Goal: Information Seeking & Learning: Learn about a topic

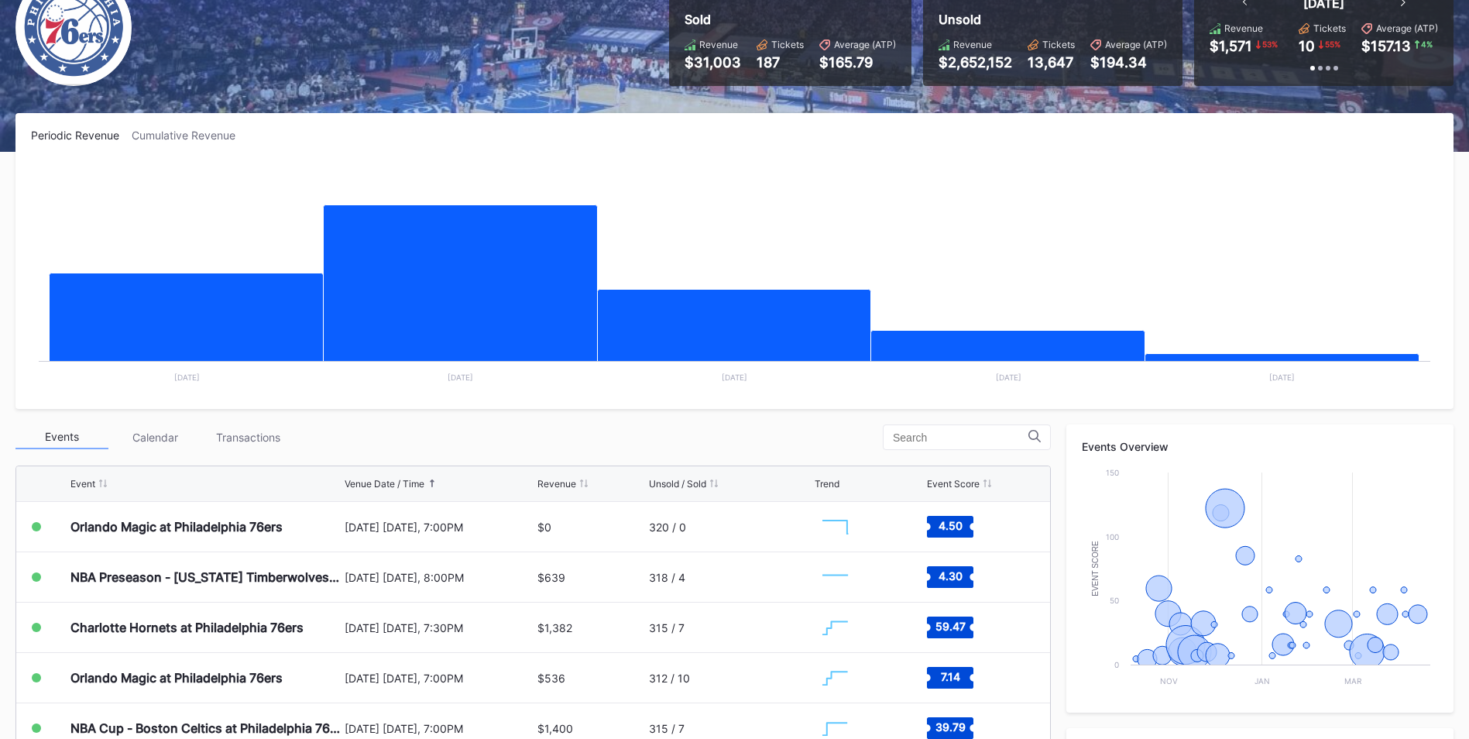
scroll to position [138, 0]
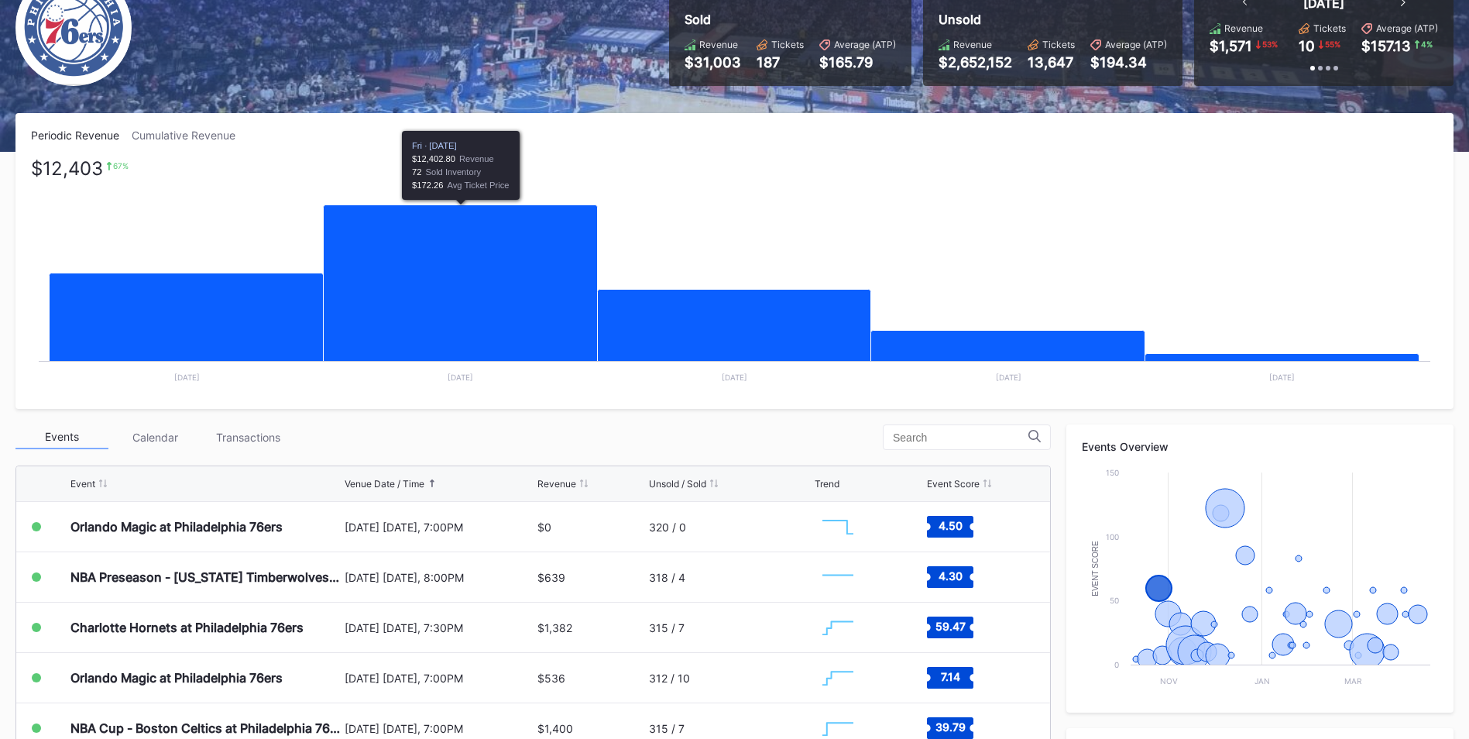
click at [465, 261] on icon "Chart title" at bounding box center [461, 290] width 274 height 170
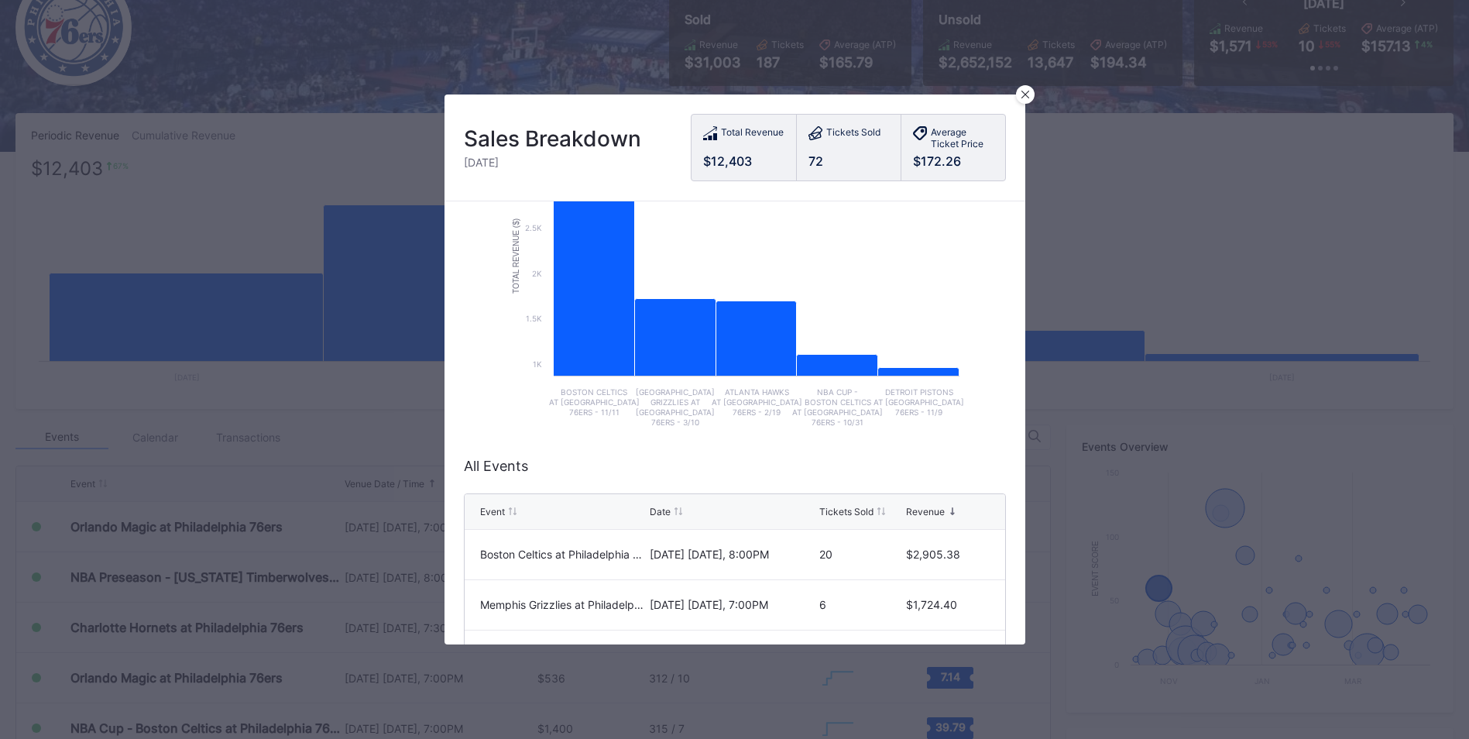
scroll to position [0, 0]
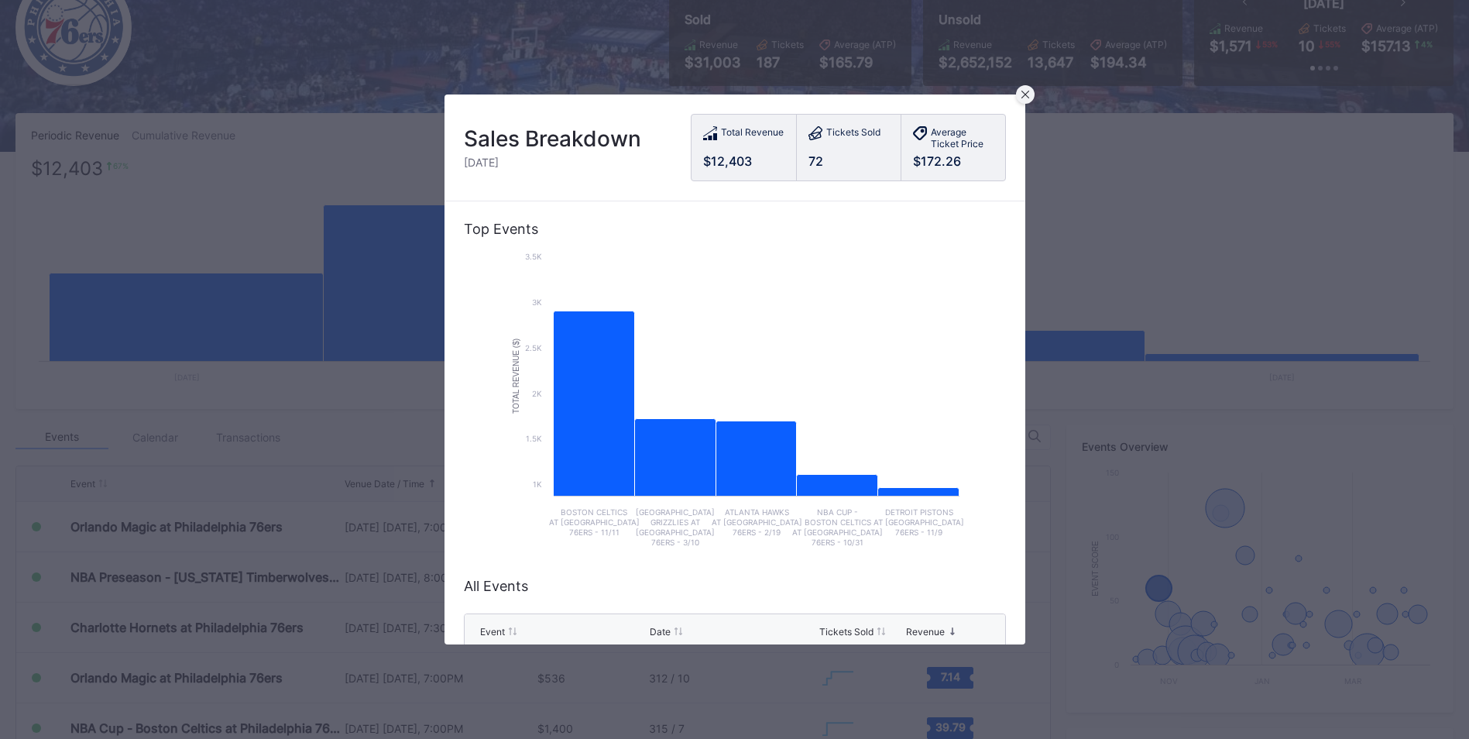
click at [1026, 98] on icon at bounding box center [1026, 95] width 8 height 8
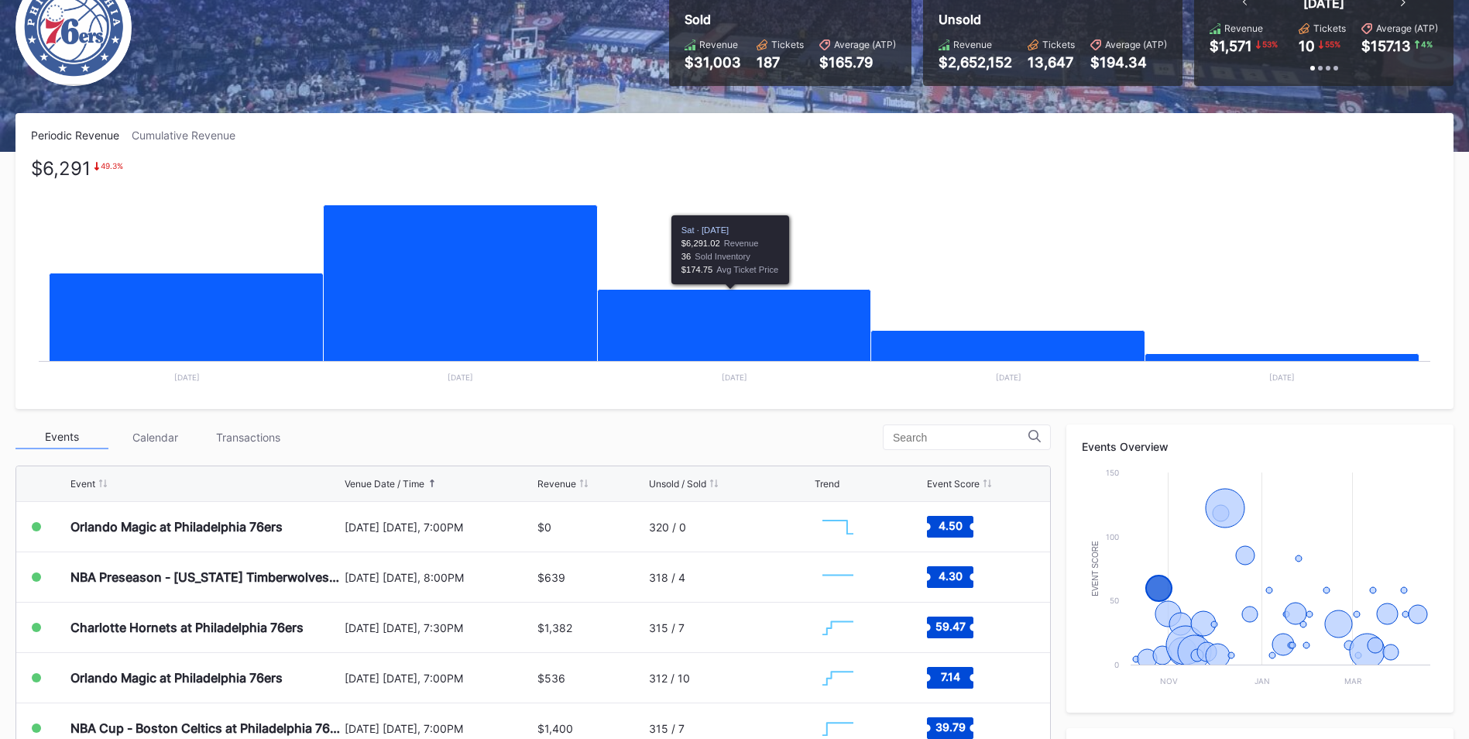
click at [672, 318] on icon "Chart title" at bounding box center [734, 333] width 273 height 86
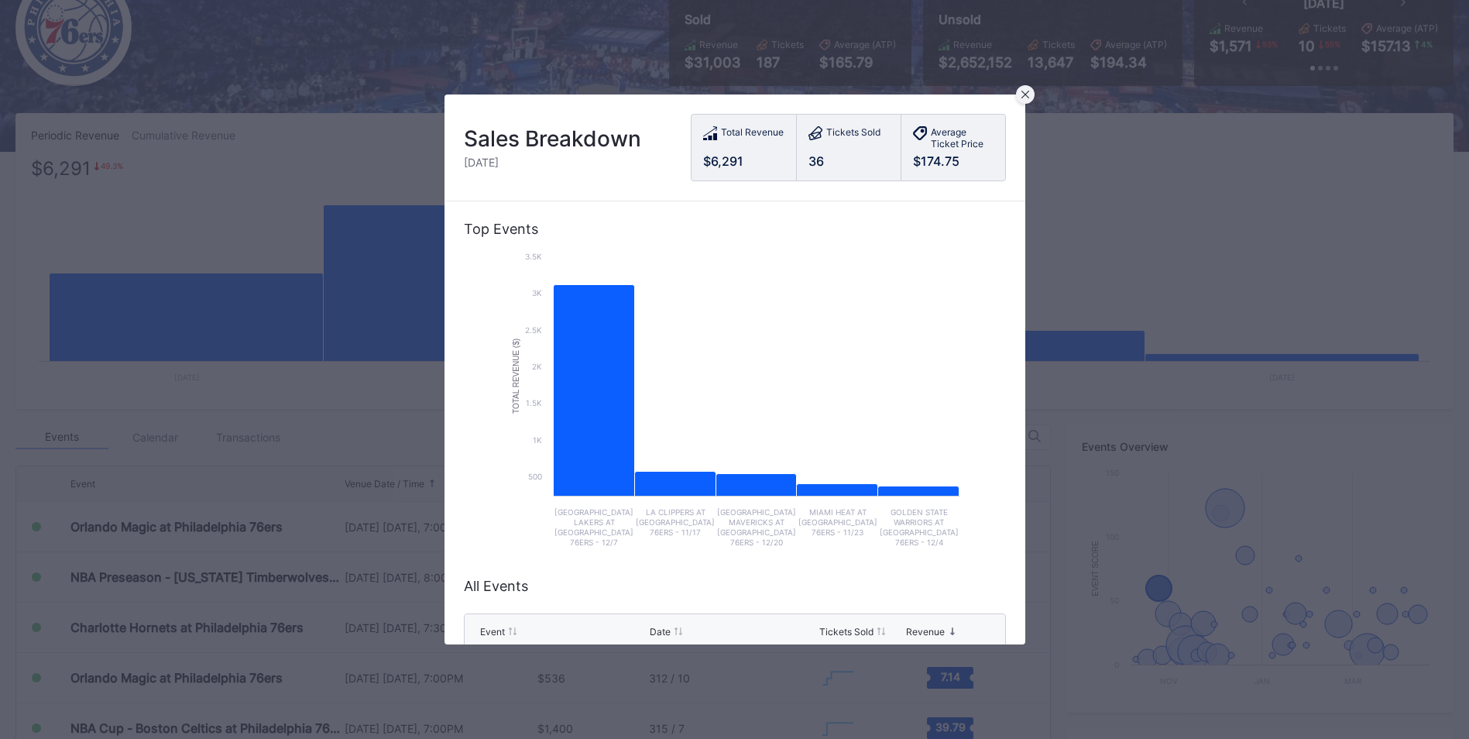
click at [1018, 100] on div at bounding box center [1025, 94] width 19 height 19
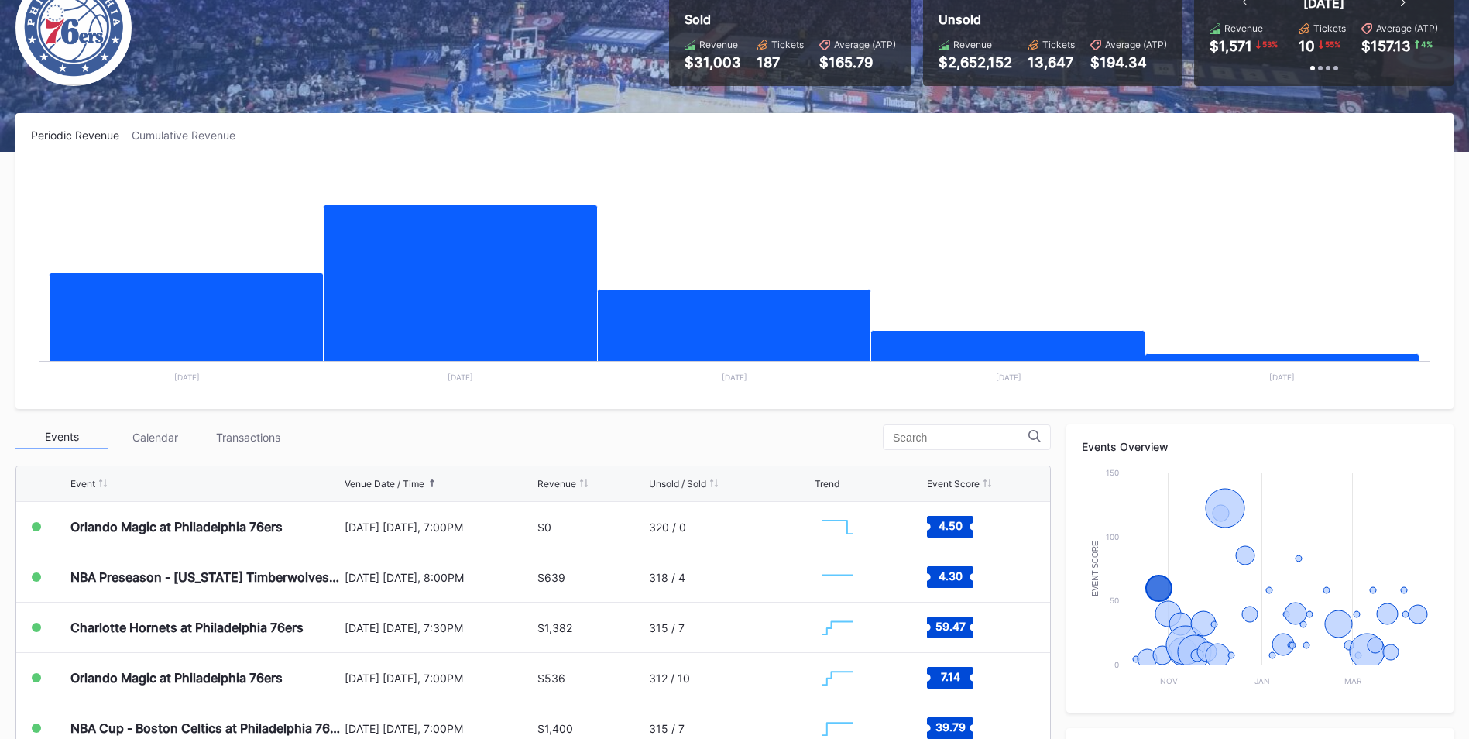
click at [237, 435] on div "Transactions" at bounding box center [247, 437] width 93 height 24
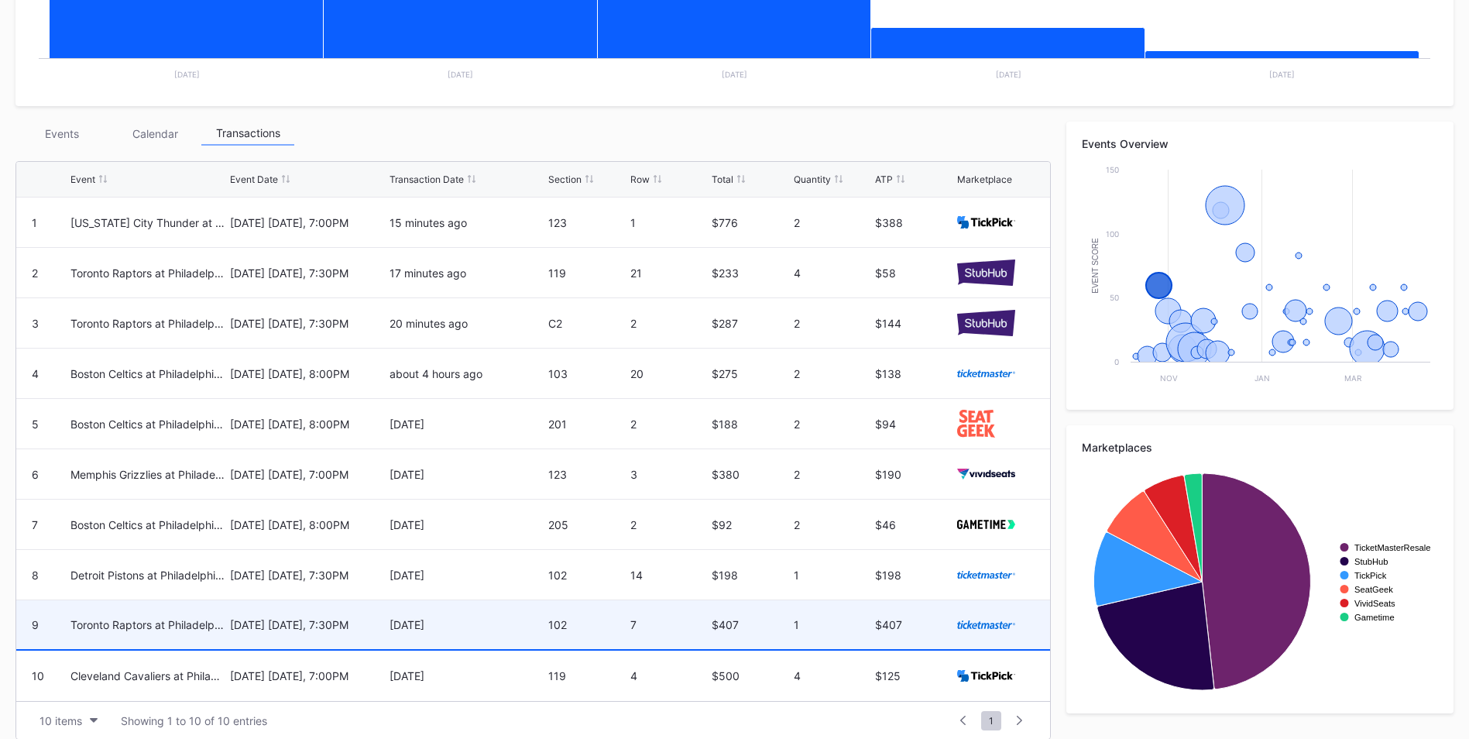
scroll to position [457, 0]
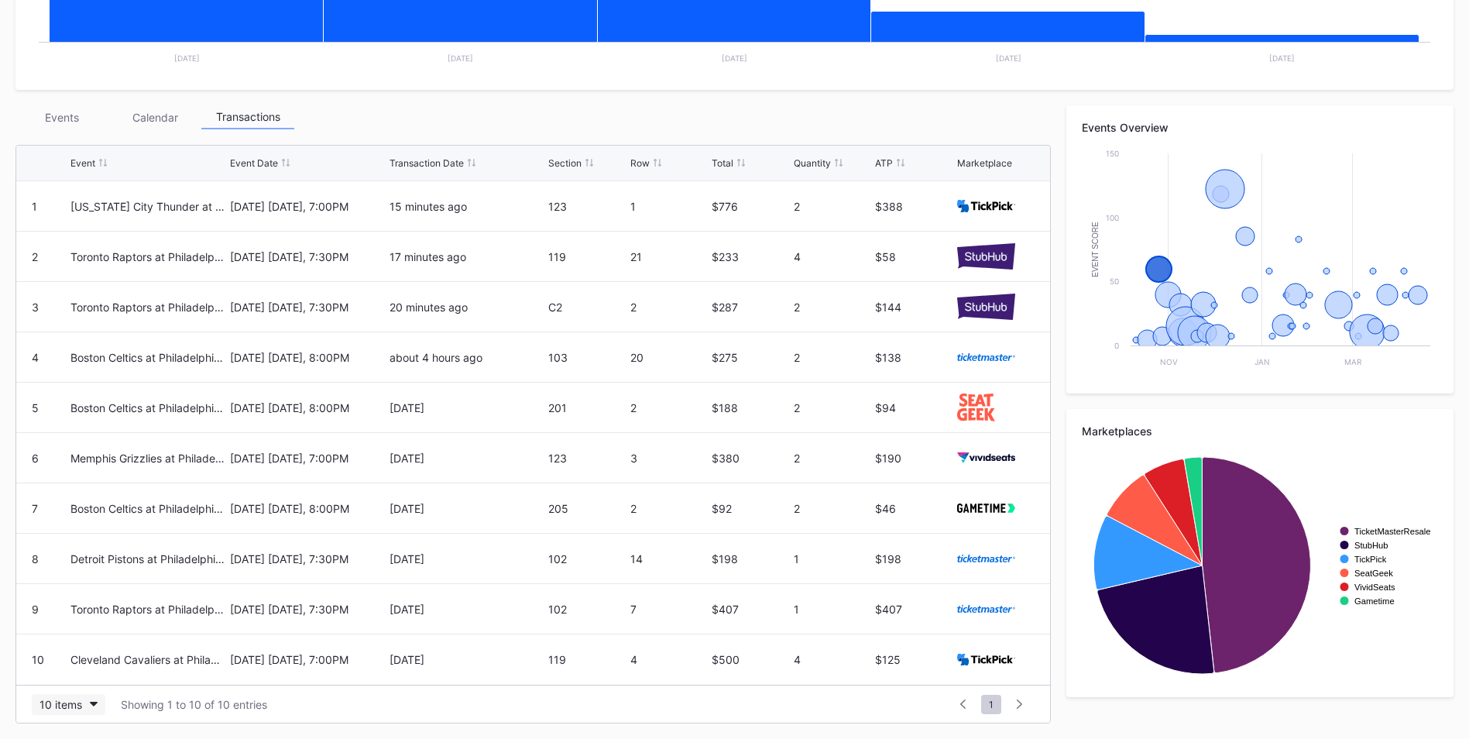
click at [64, 701] on div "10 items" at bounding box center [61, 704] width 43 height 13
click at [85, 661] on div "200 items" at bounding box center [68, 665] width 50 height 13
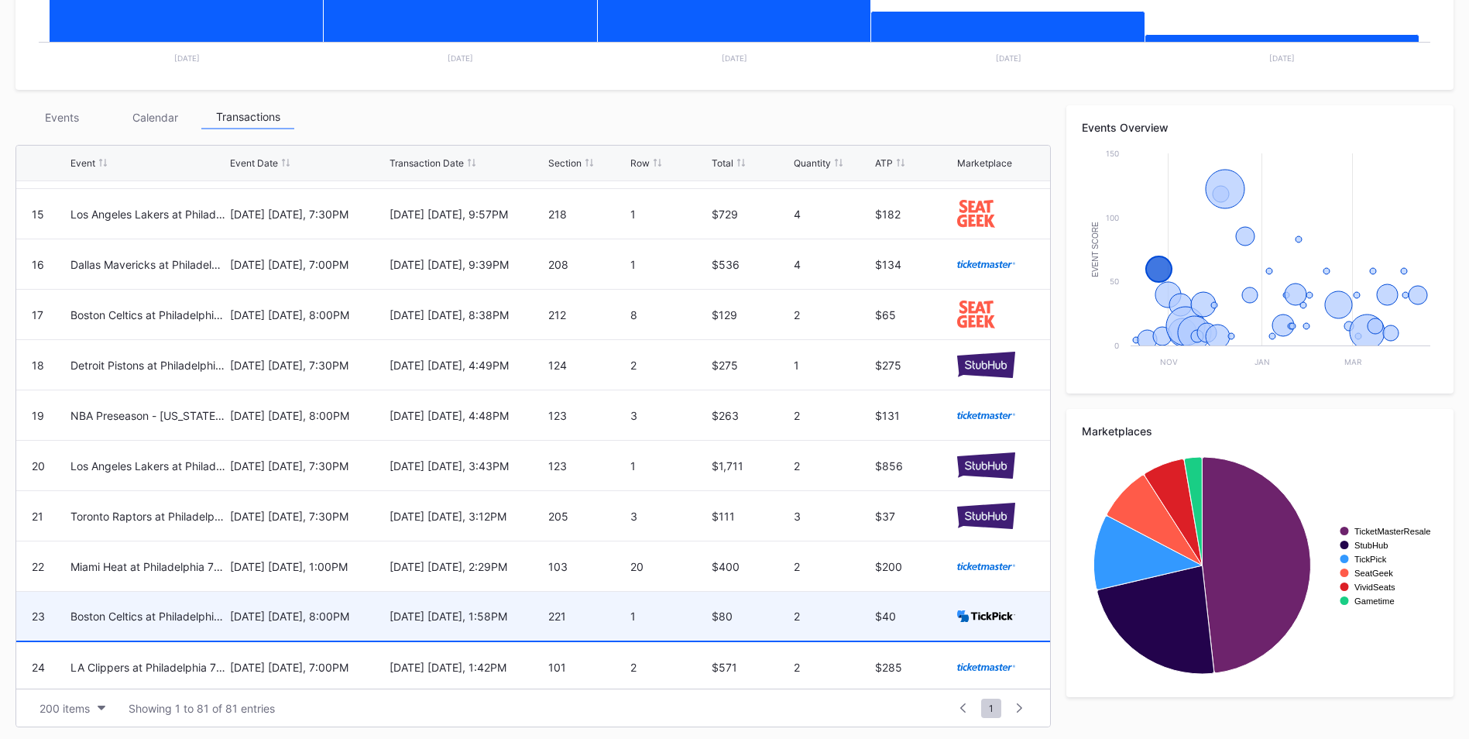
scroll to position [775, 0]
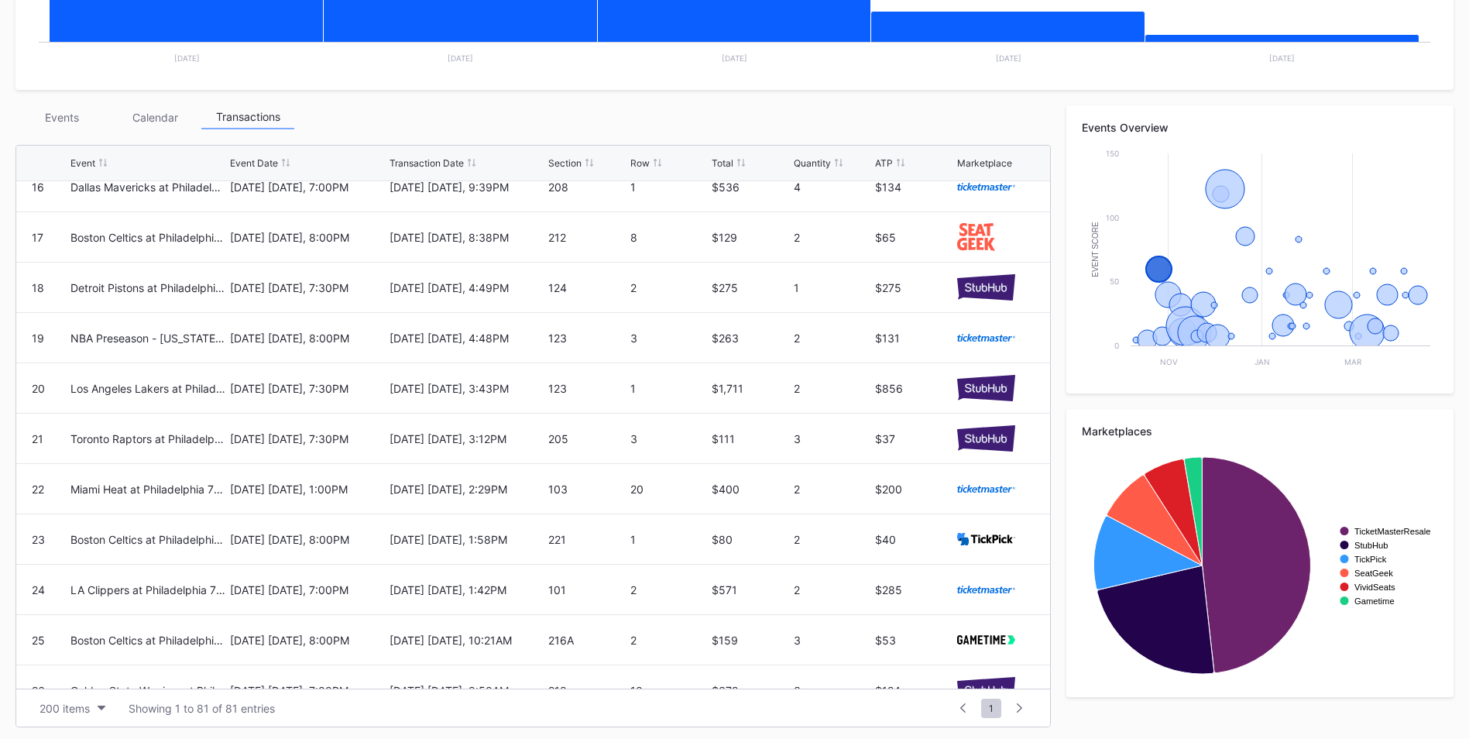
click at [81, 110] on div "Events" at bounding box center [61, 117] width 93 height 24
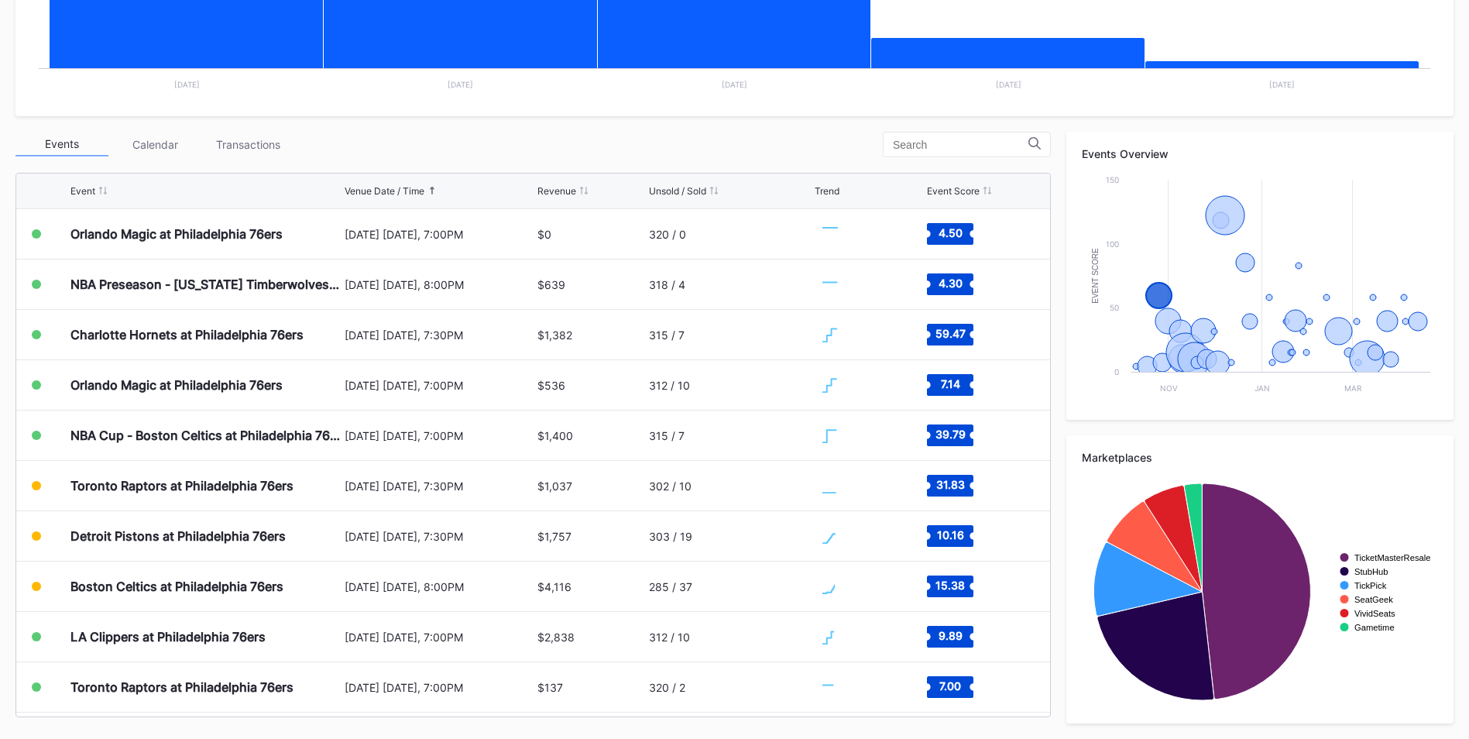
scroll to position [43, 0]
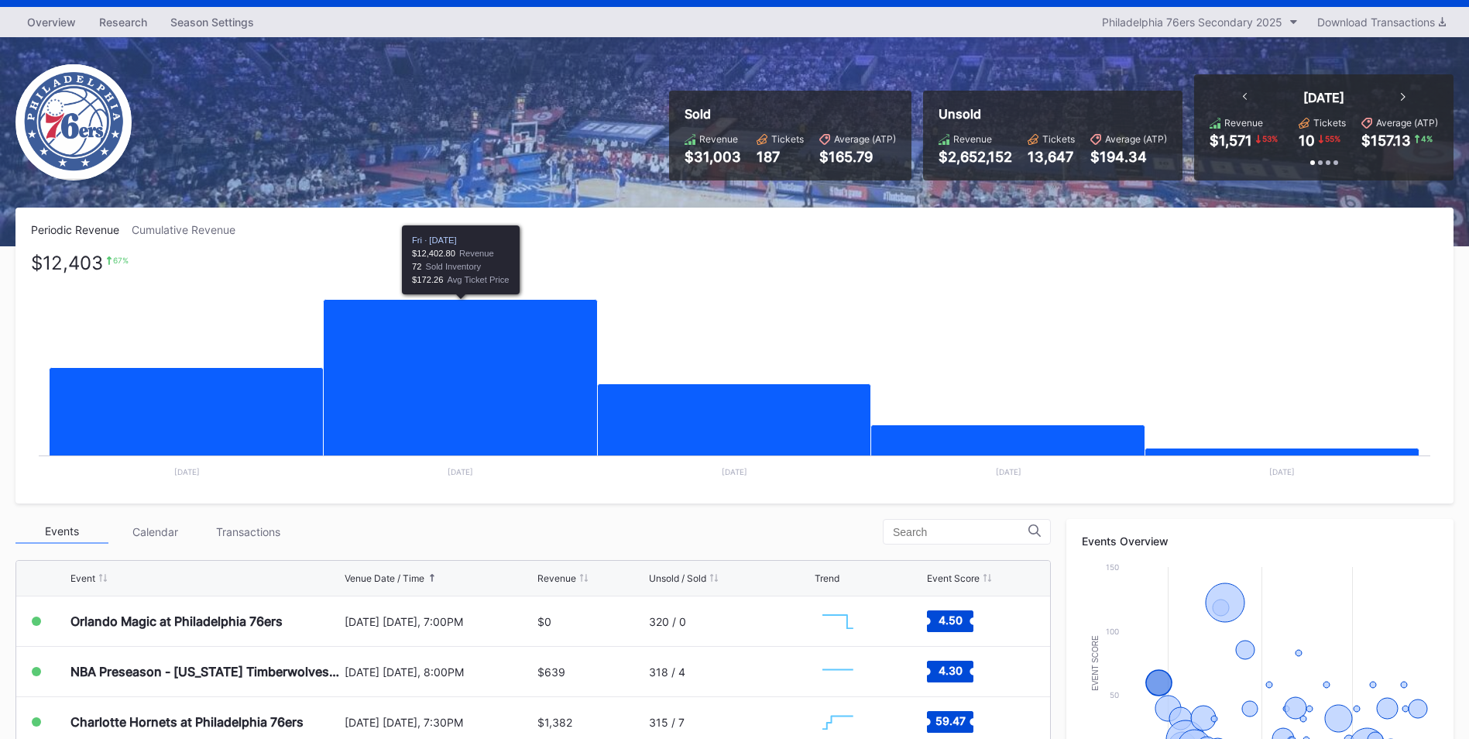
click at [427, 435] on icon "Chart title" at bounding box center [461, 385] width 274 height 170
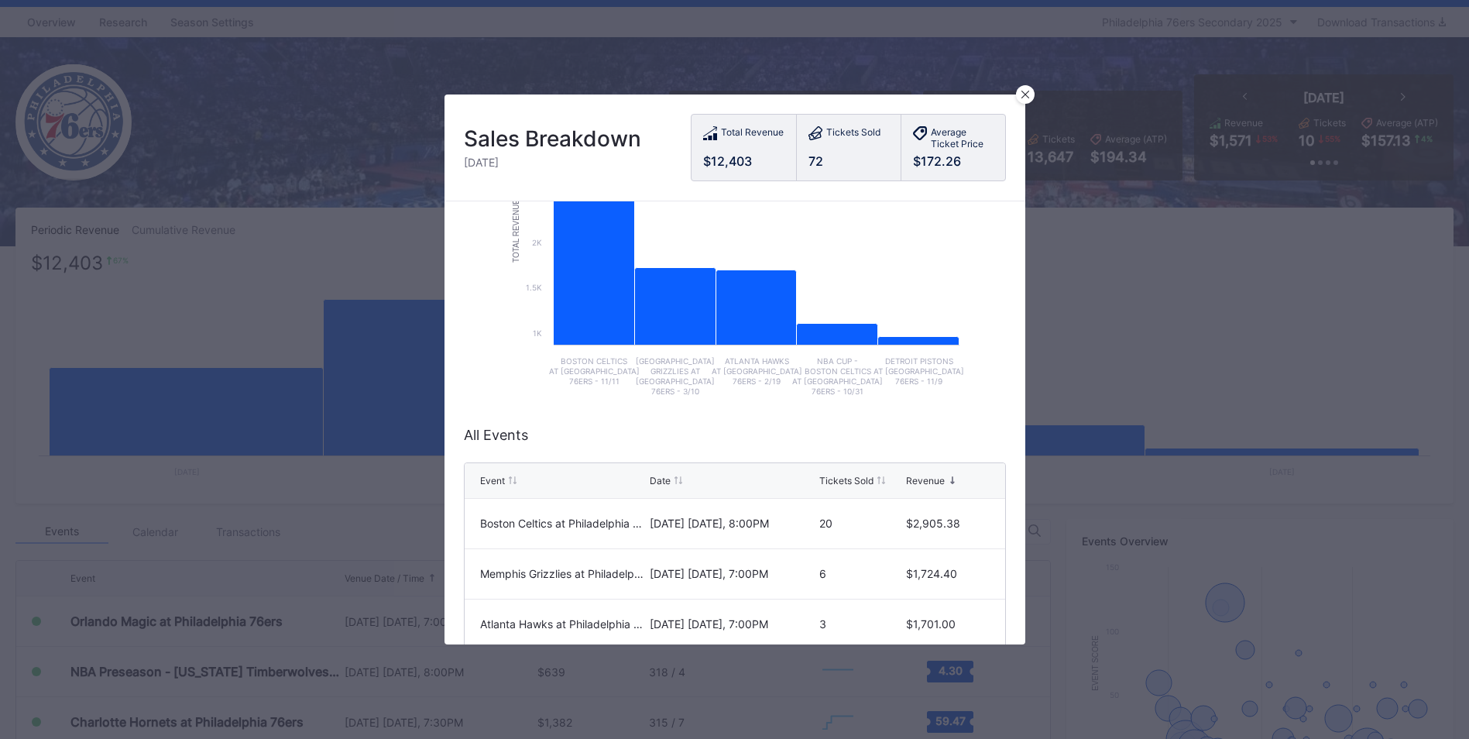
scroll to position [155, 0]
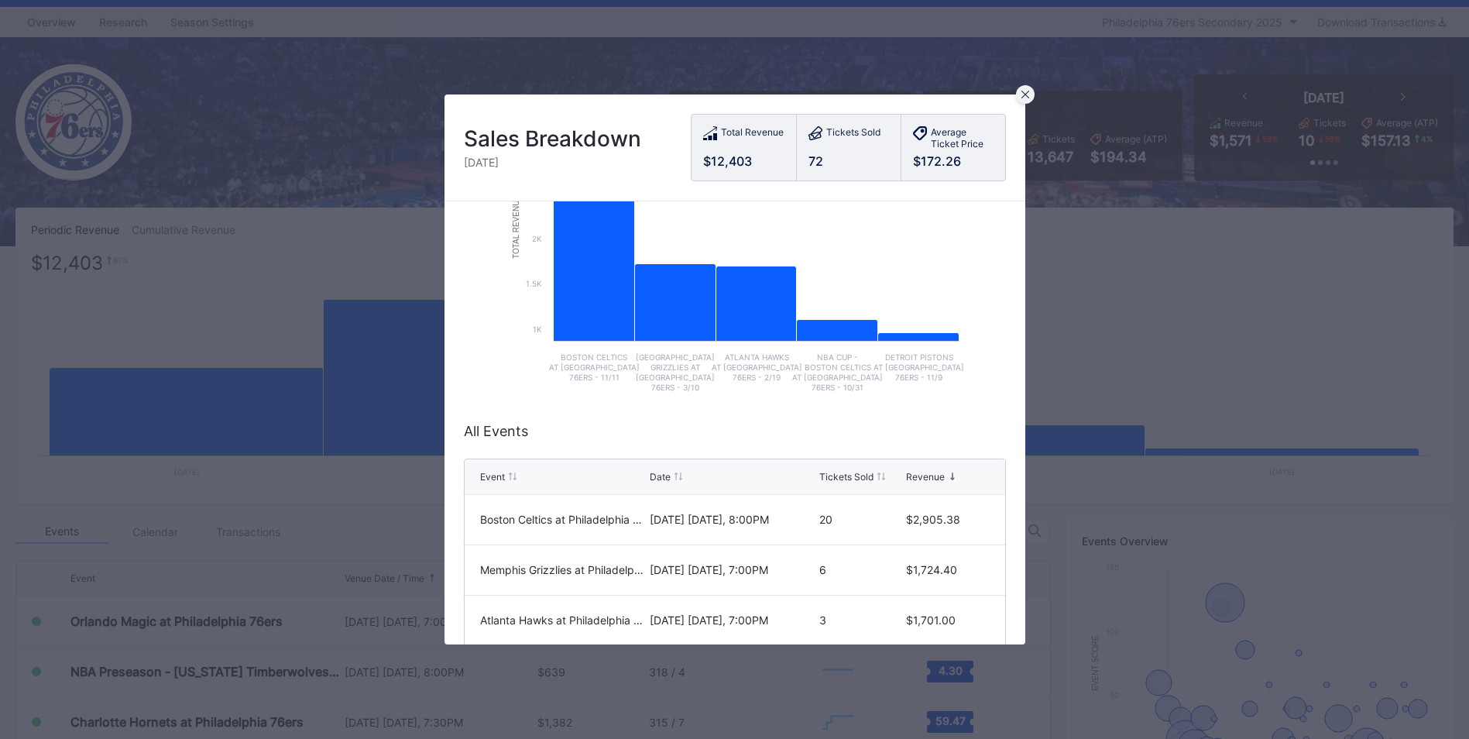
click at [1025, 88] on div at bounding box center [1025, 94] width 19 height 19
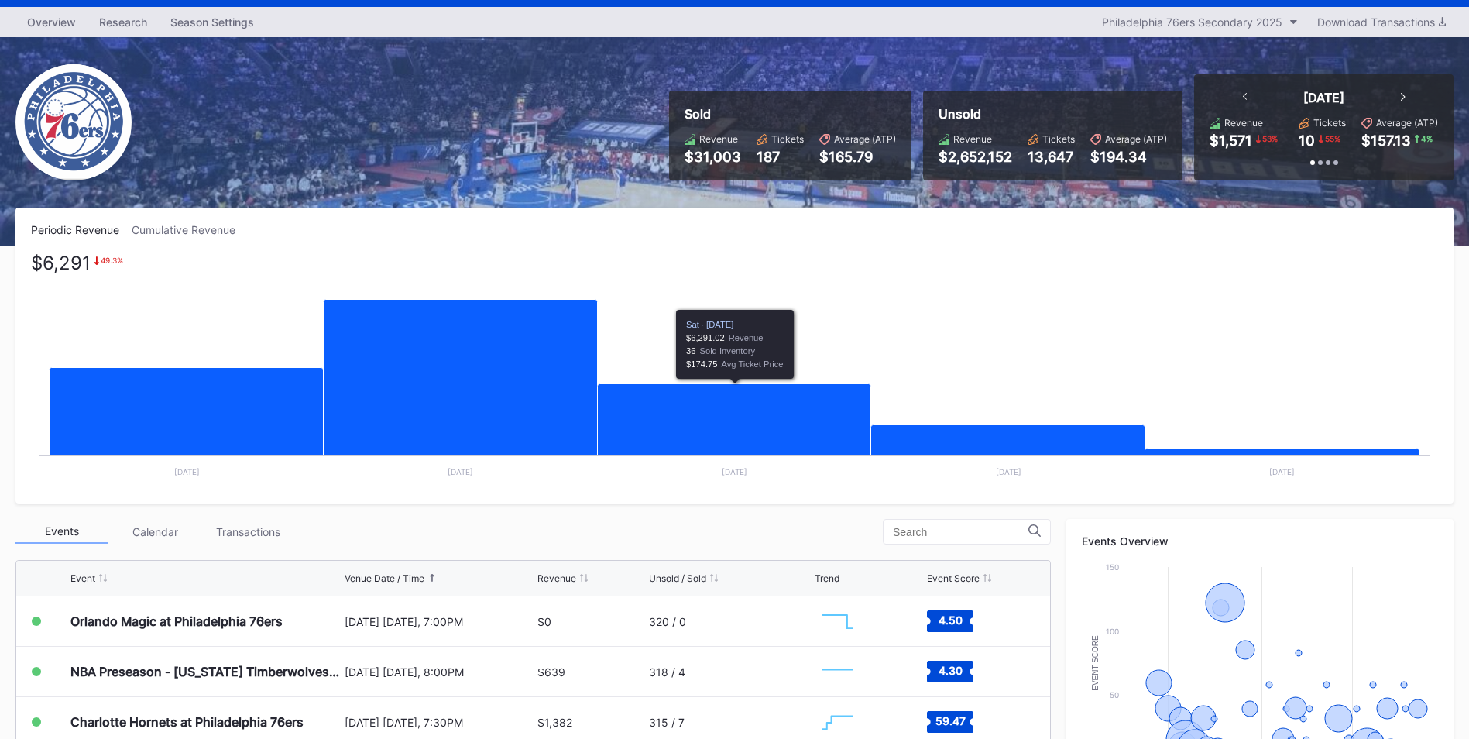
click at [705, 408] on icon "Chart title" at bounding box center [734, 427] width 273 height 86
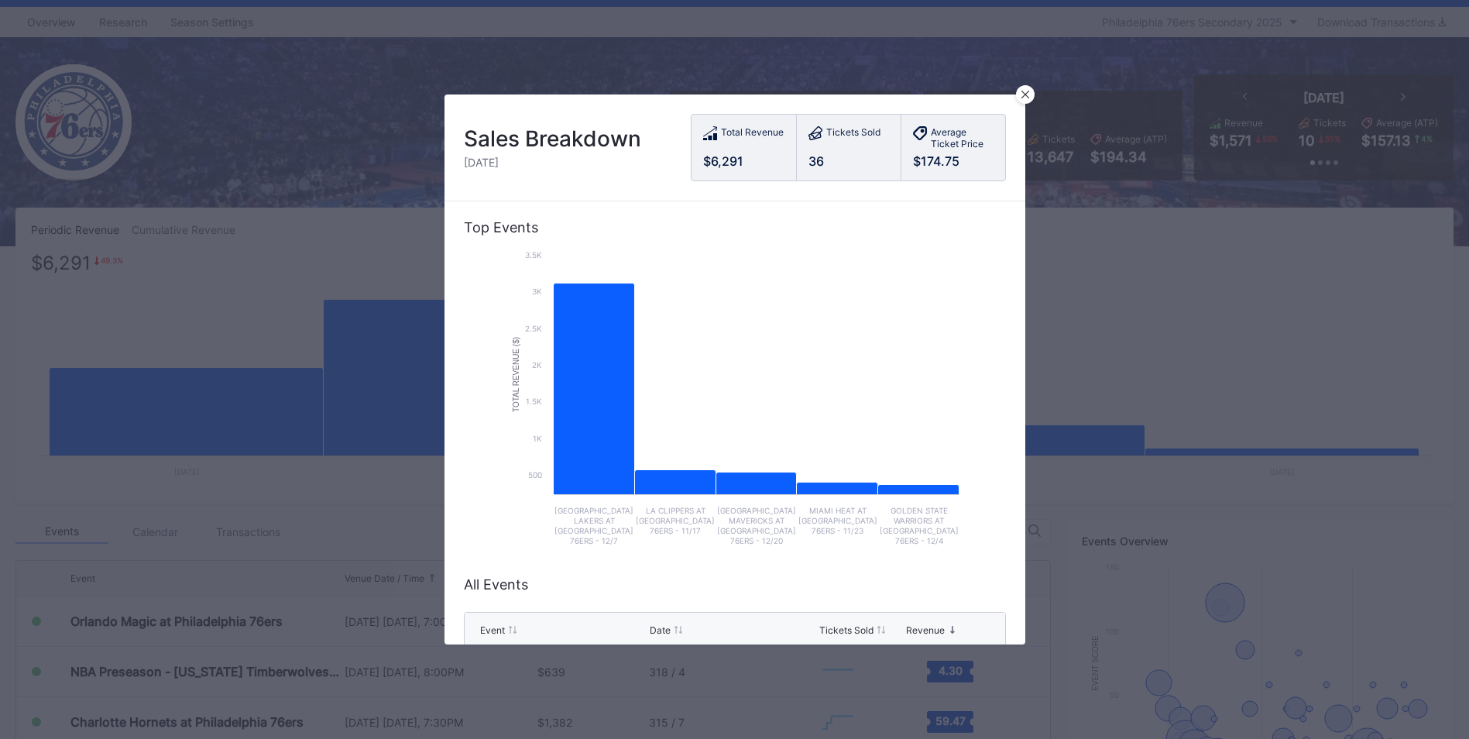
scroll to position [0, 0]
click at [1022, 91] on icon at bounding box center [1025, 95] width 8 height 8
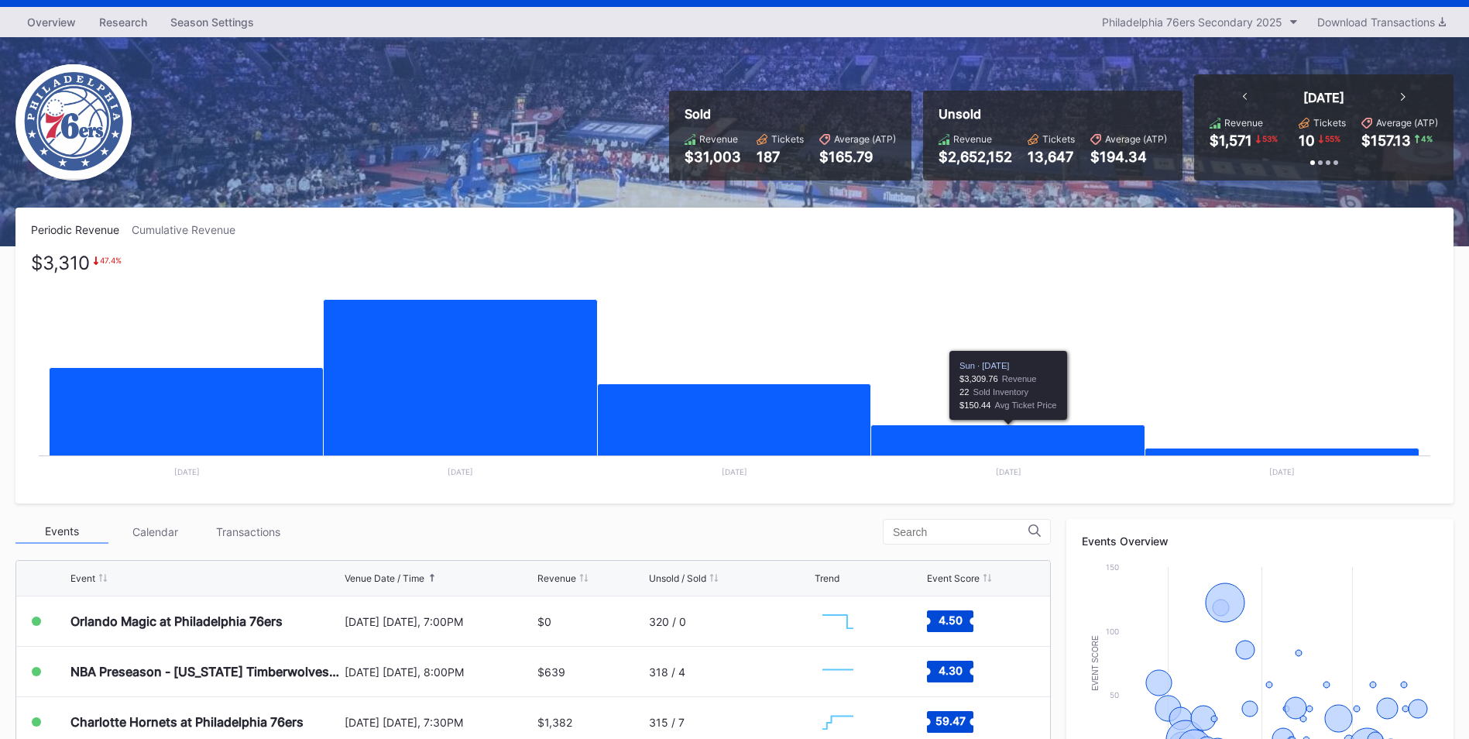
click at [1044, 440] on icon "Chart title" at bounding box center [1008, 447] width 274 height 45
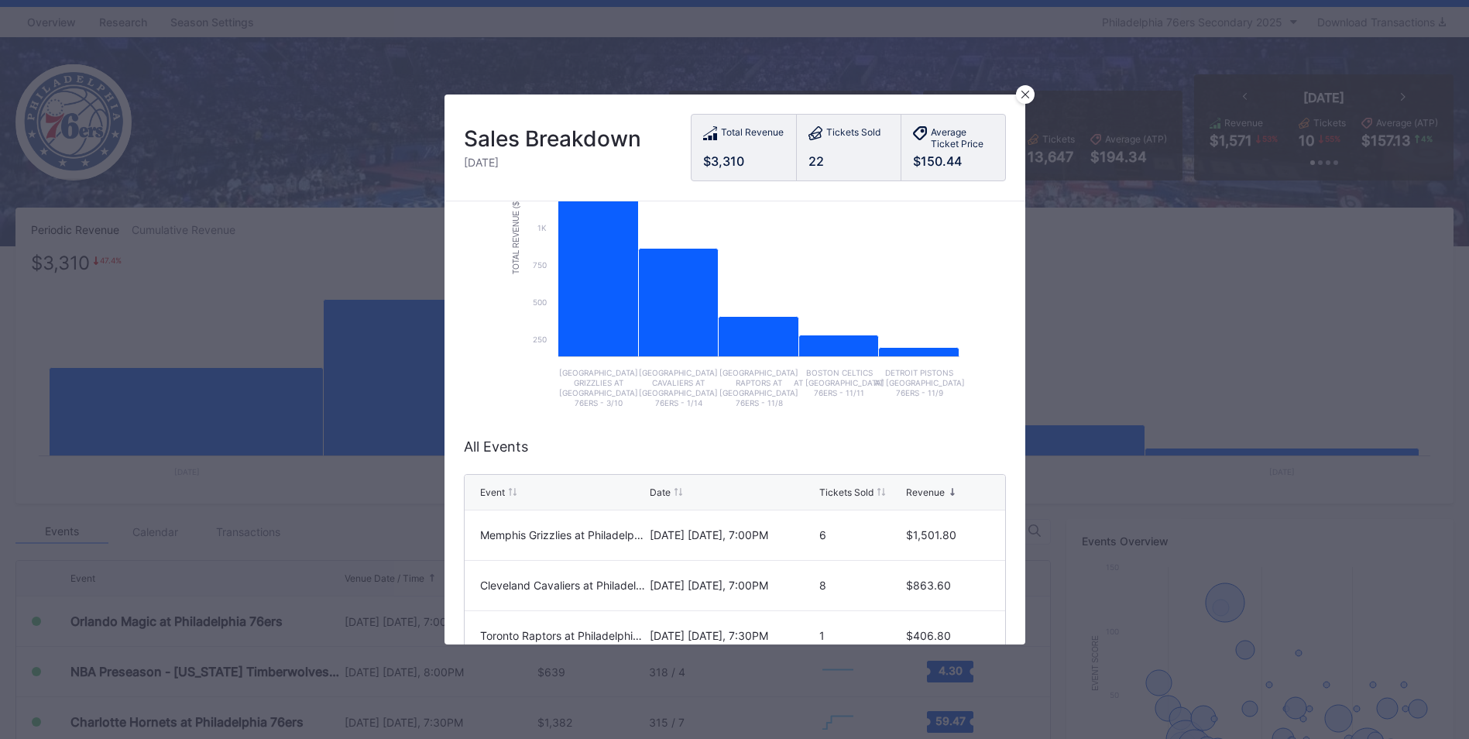
scroll to position [232, 0]
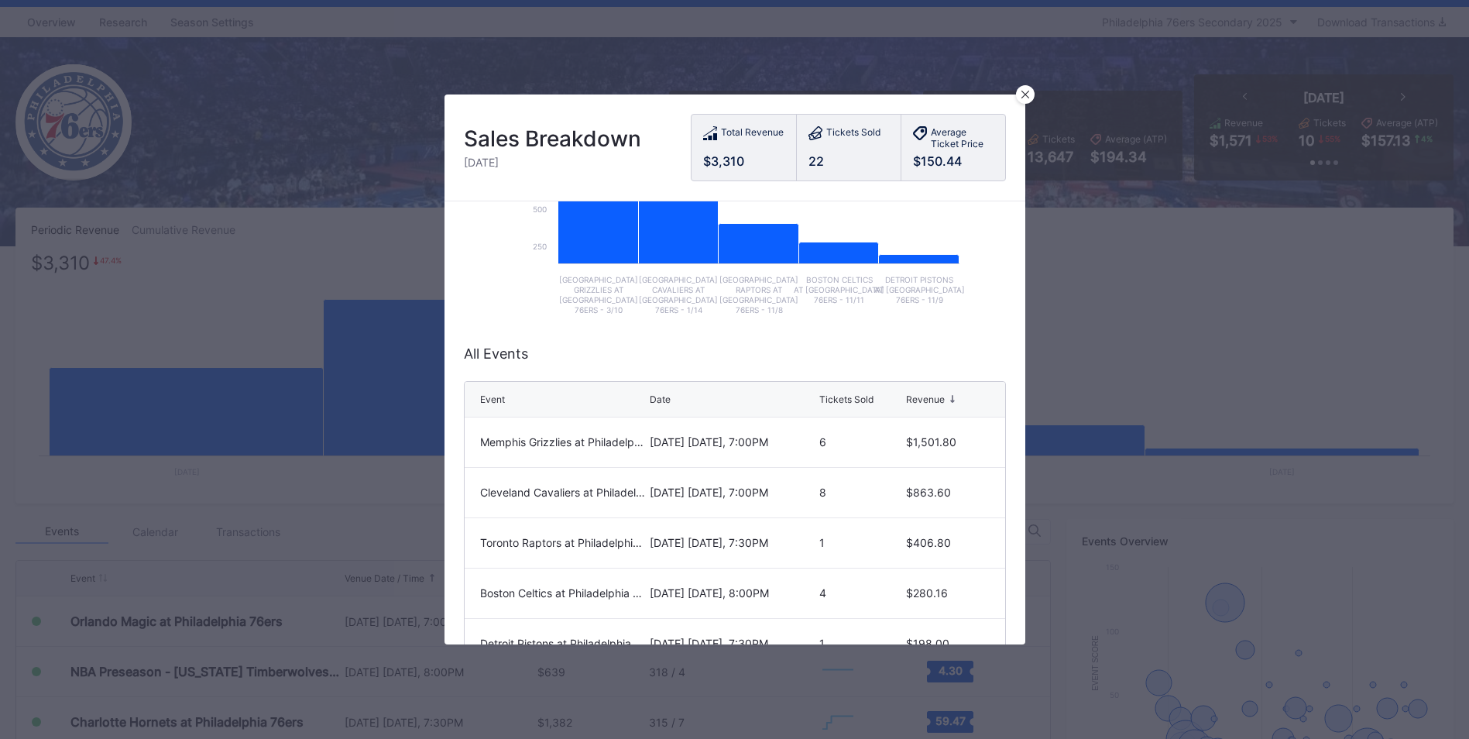
click at [1029, 91] on icon at bounding box center [1025, 95] width 8 height 8
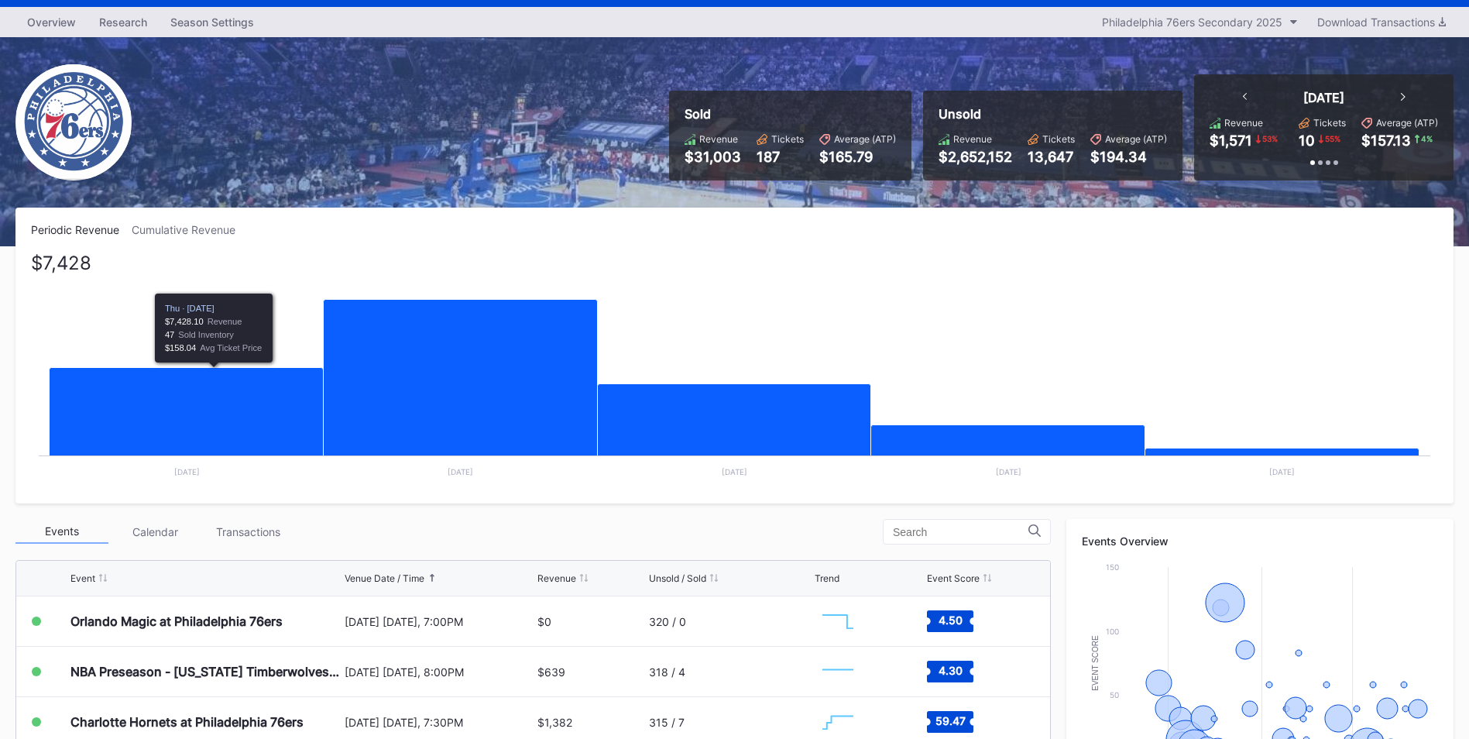
click at [232, 443] on icon "Chart title" at bounding box center [187, 419] width 274 height 102
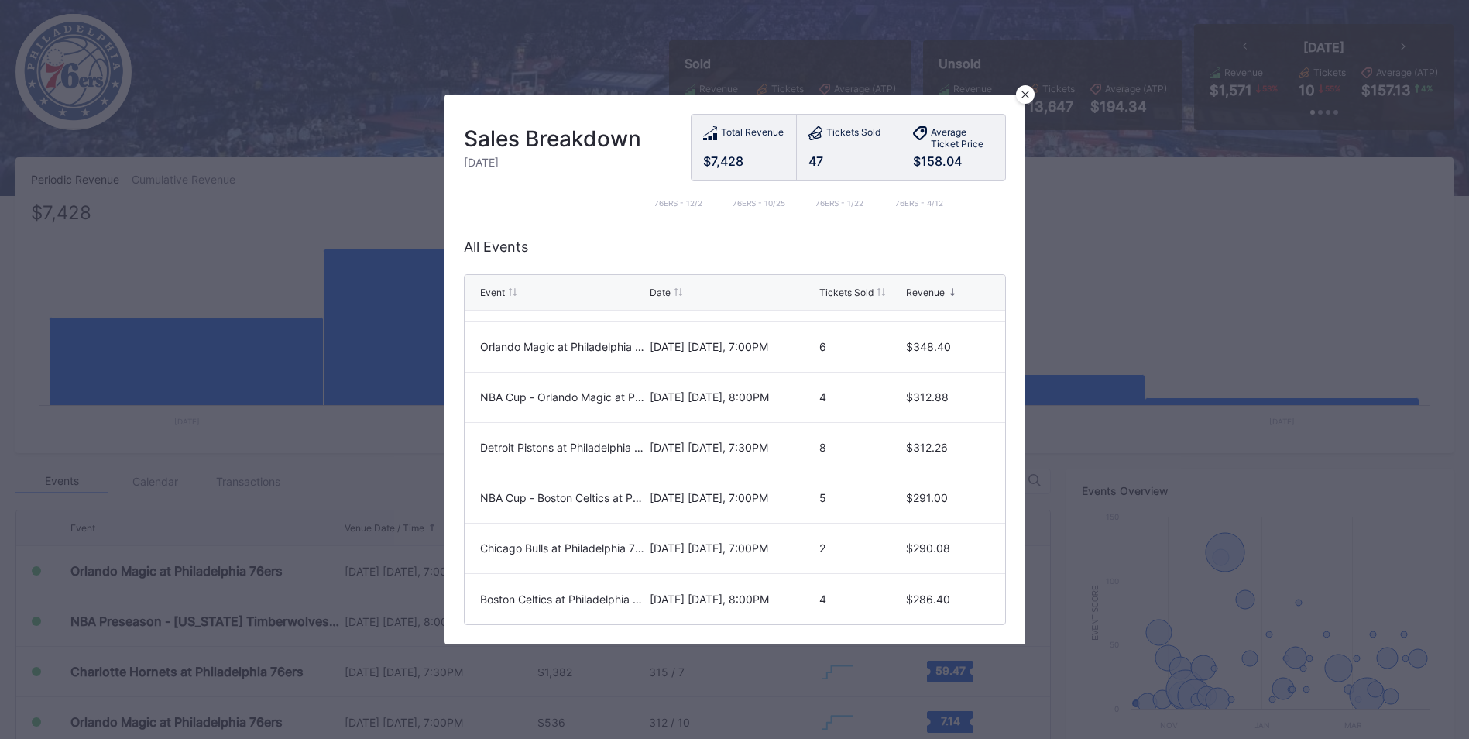
scroll to position [121, 0]
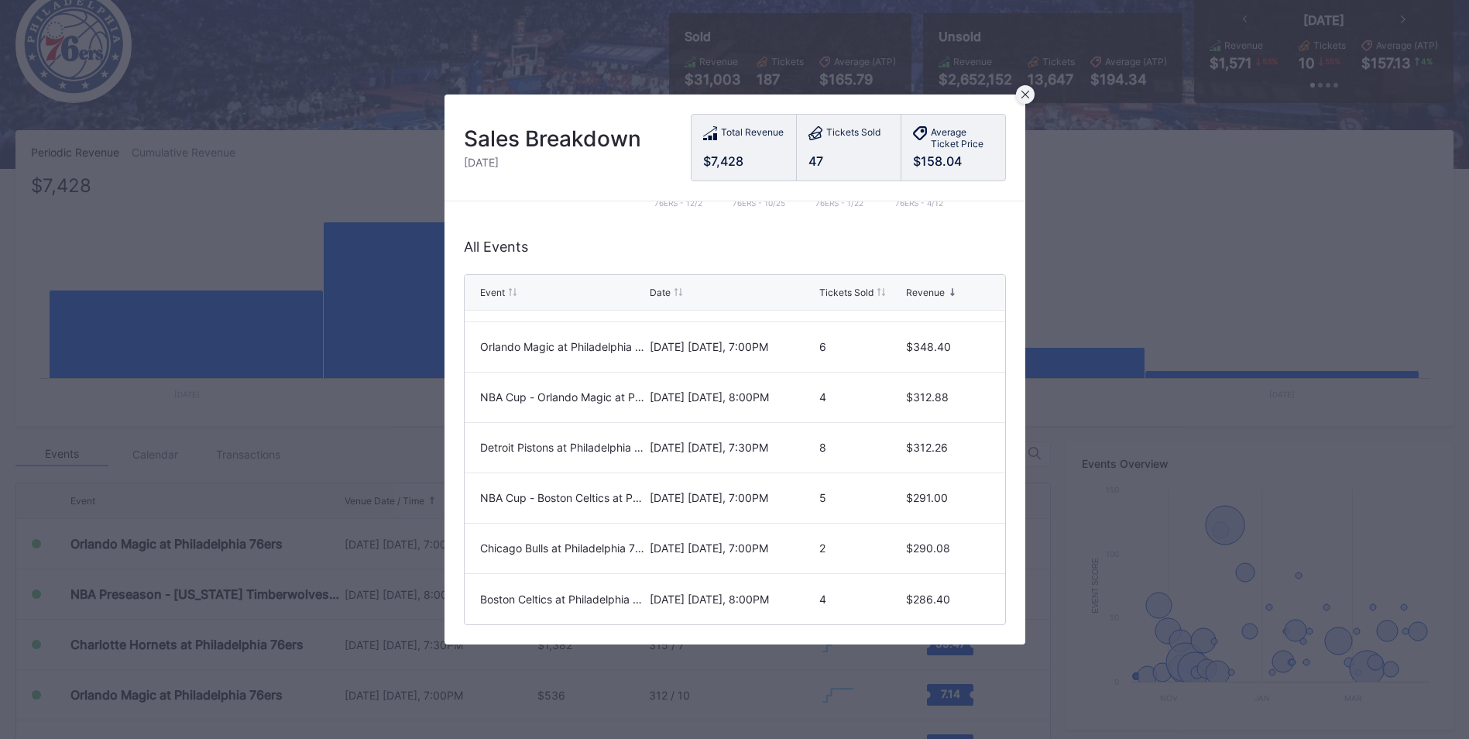
click at [1022, 91] on icon at bounding box center [1025, 95] width 8 height 8
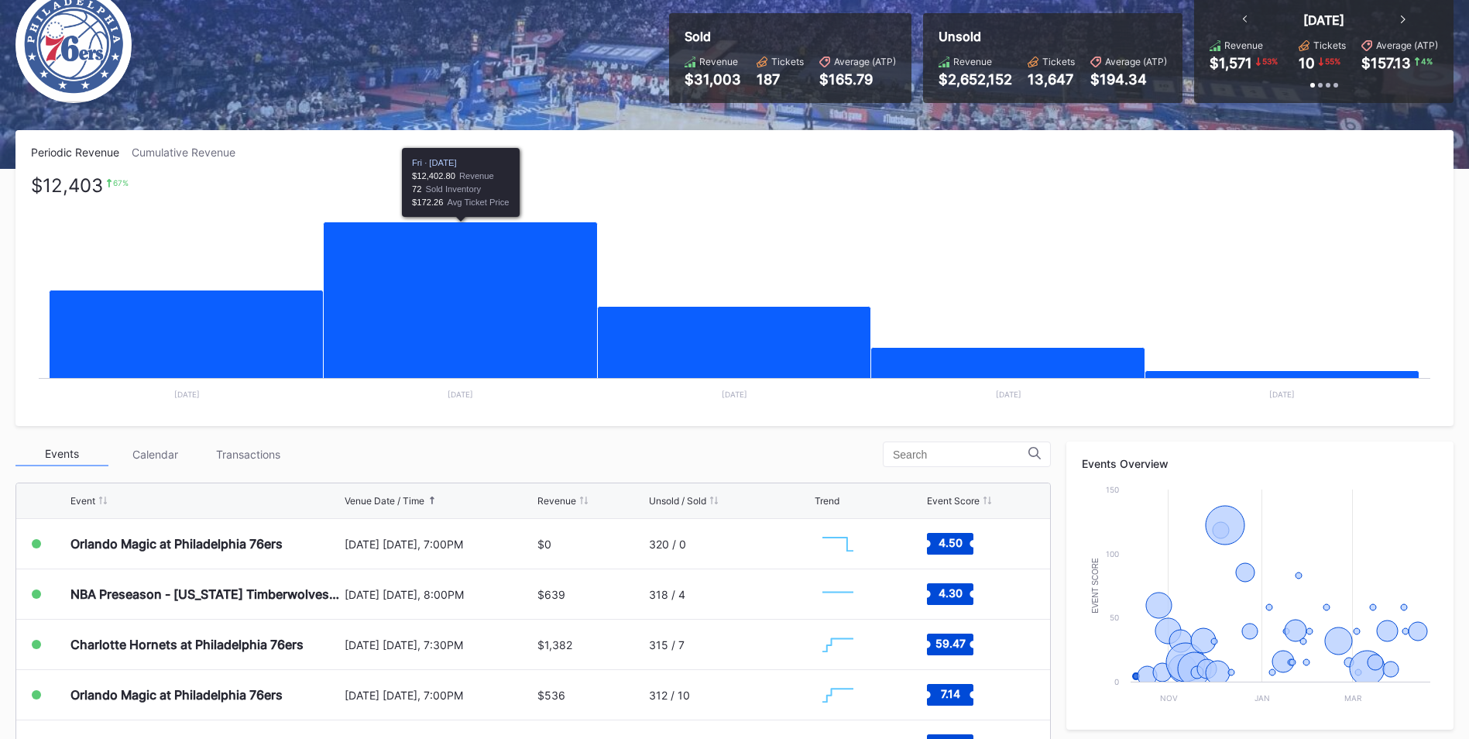
click at [459, 325] on icon "Chart title" at bounding box center [461, 307] width 274 height 170
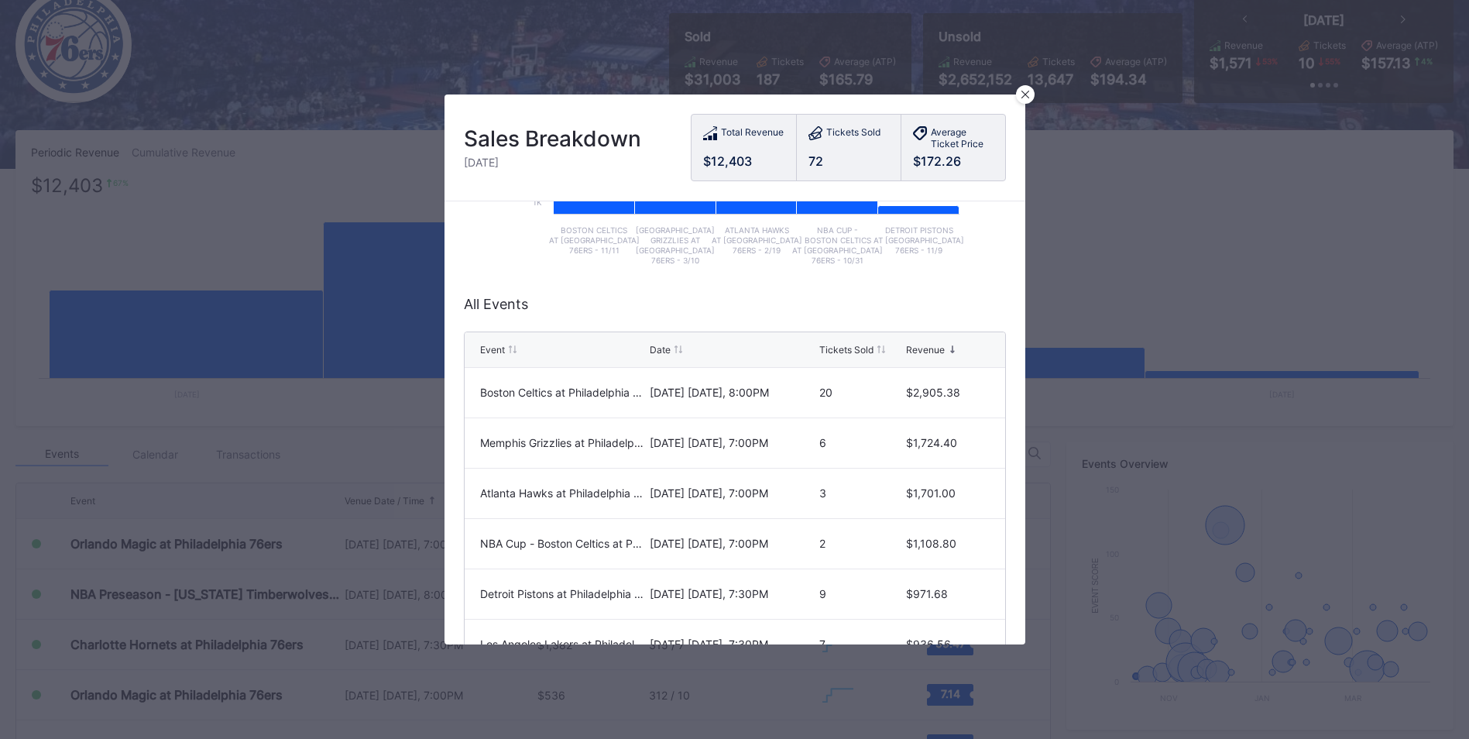
scroll to position [310, 0]
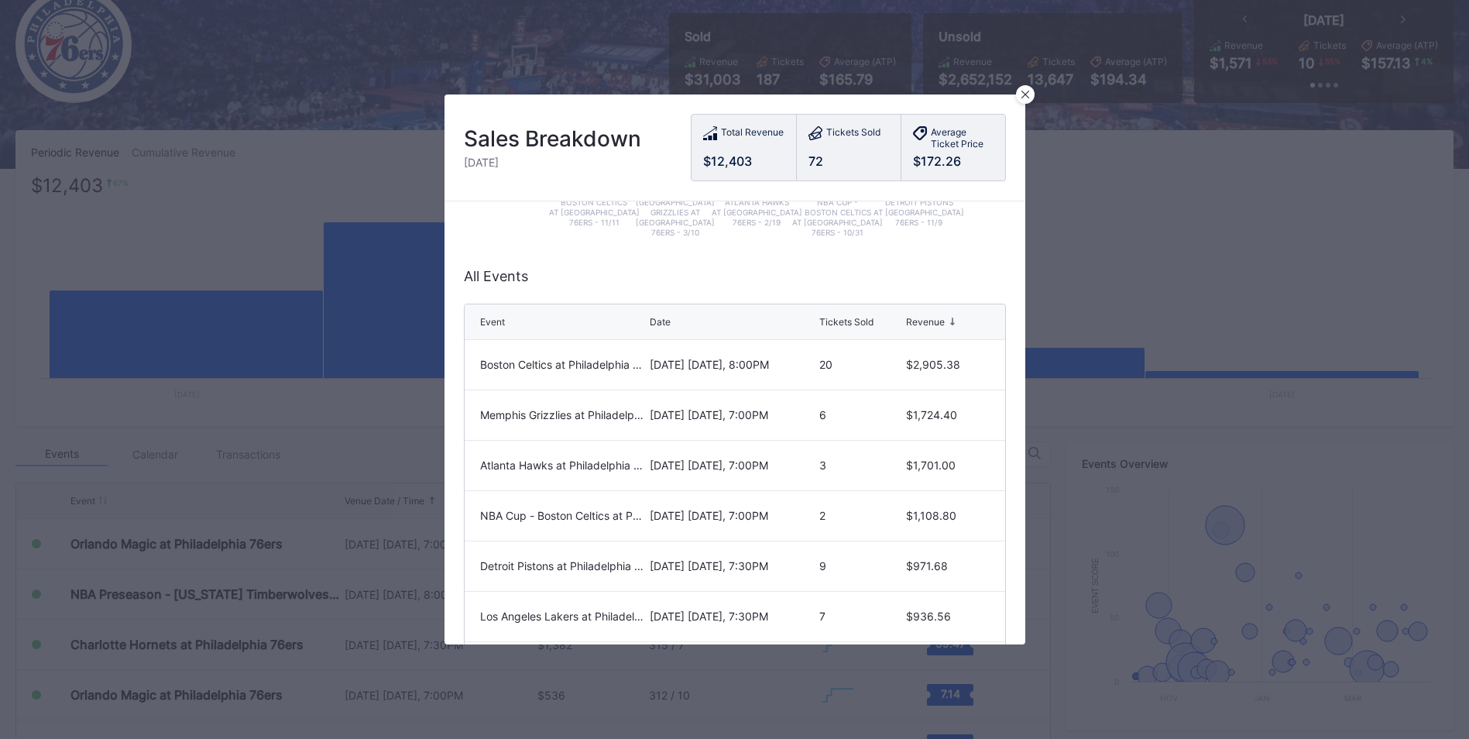
drag, startPoint x: 1030, startPoint y: 99, endPoint x: 1039, endPoint y: 123, distance: 25.5
click at [1031, 100] on div at bounding box center [1025, 94] width 19 height 19
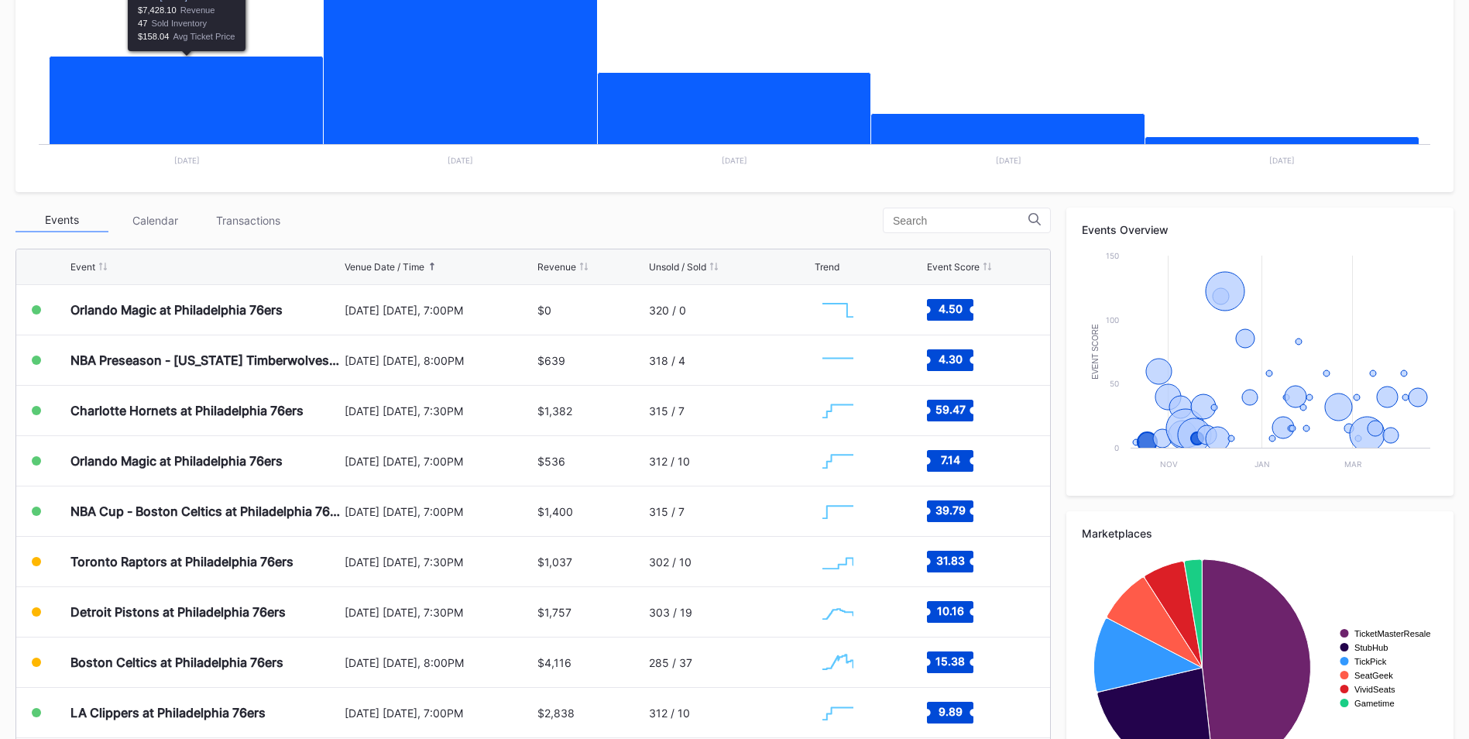
scroll to position [121, 0]
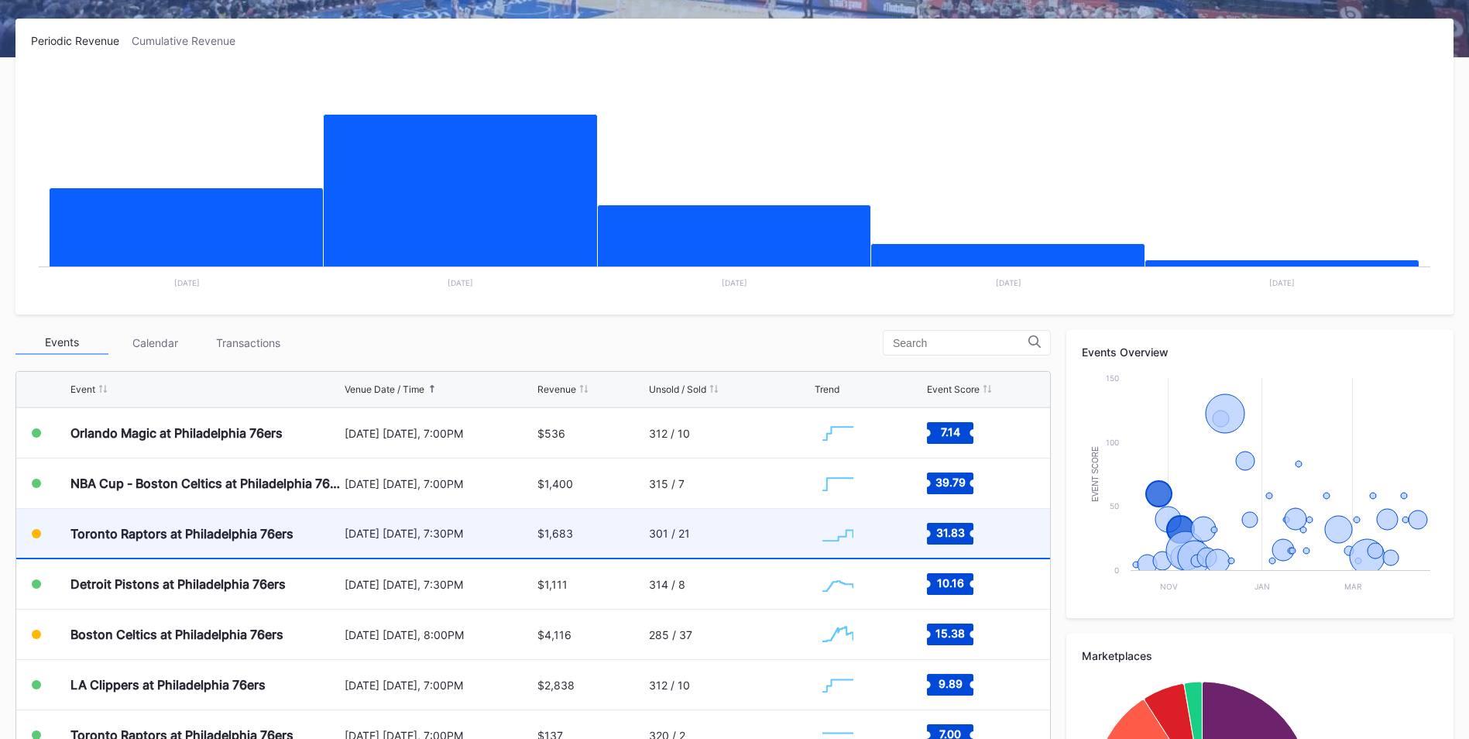
scroll to position [155, 0]
